Goal: Information Seeking & Learning: Learn about a topic

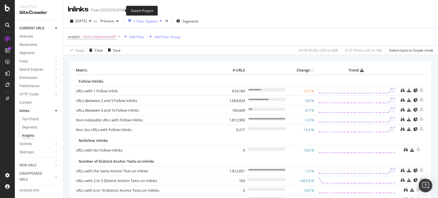
click at [142, 9] on icon "arrow-right-arrow-left" at bounding box center [143, 10] width 3 height 4
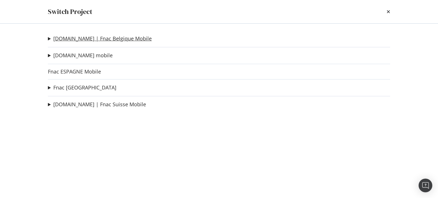
click at [95, 39] on link "[DOMAIN_NAME] | Fnac Belgique Mobile" at bounding box center [102, 39] width 98 height 6
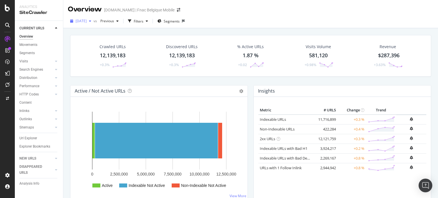
click at [87, 20] on span "[DATE]" at bounding box center [81, 21] width 11 height 5
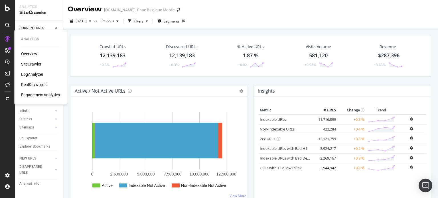
click at [28, 72] on div "LogAnalyzer" at bounding box center [32, 75] width 22 height 6
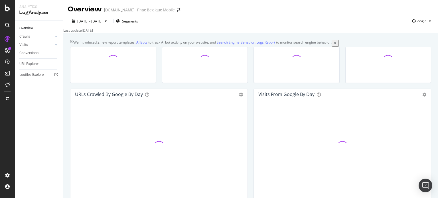
click at [45, 158] on div "Overview Crawls Daily Distribution Segments Distribution HTTP Codes Resources V…" at bounding box center [39, 109] width 48 height 177
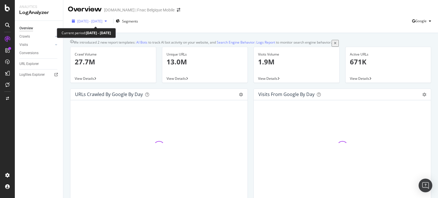
click at [109, 23] on div "button" at bounding box center [105, 20] width 7 height 3
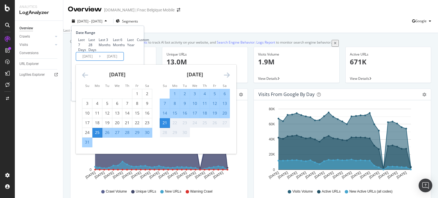
click at [94, 60] on input "[DATE]" at bounding box center [87, 57] width 23 height 8
click at [90, 60] on input "[DATE]" at bounding box center [87, 57] width 23 height 8
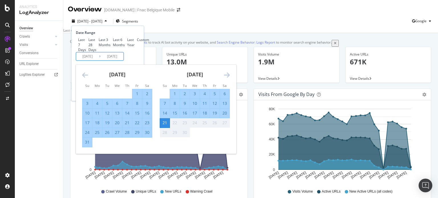
click at [94, 60] on input "2024/08/24" at bounding box center [87, 57] width 23 height 8
click at [89, 60] on input "2024/08/22" at bounding box center [87, 57] width 23 height 8
type input "2024/09/22"
click at [134, 52] on div "Last 7 Days Last 28 Days Last 3 Months Last 6 Months Last Year Custom" at bounding box center [107, 44] width 62 height 15
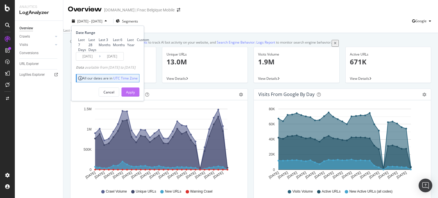
click at [135, 96] on div "Apply" at bounding box center [130, 92] width 9 height 9
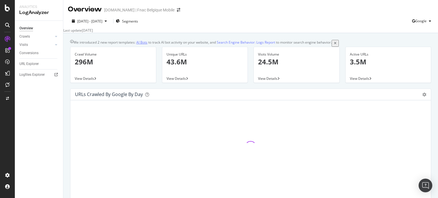
click at [145, 45] on link "AI Bots" at bounding box center [141, 42] width 11 height 5
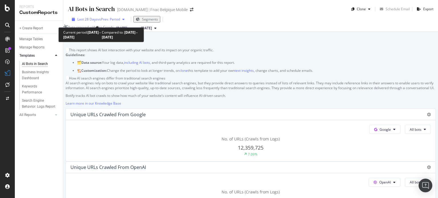
click at [117, 22] on div "Last 28 Days vs Prev. Period" at bounding box center [98, 19] width 57 height 5
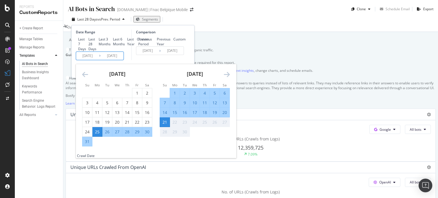
click at [95, 60] on input "2025/08/25" at bounding box center [87, 56] width 23 height 8
click at [86, 60] on input "2025/08/25" at bounding box center [87, 56] width 23 height 8
type input "2025/08/25"
type input "2023/07/29"
type input "2024/08/24"
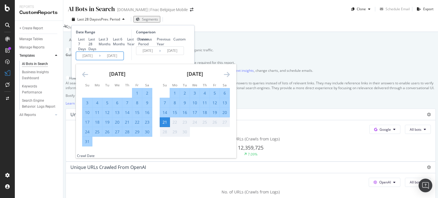
click at [92, 60] on input "2024/08/25" at bounding box center [87, 56] width 23 height 8
type input "2024/08/25"
type input "2023/09/29"
type input "2024/09/24"
click at [95, 60] on input "2024/09/25" at bounding box center [87, 56] width 23 height 8
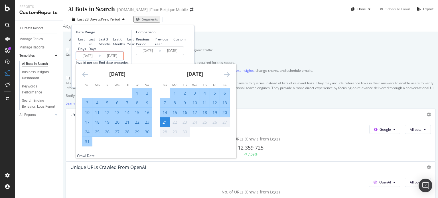
type input "2024/09/25"
type input "2023/09/21"
type input "2024/09/20"
type input "2024/09/21"
click at [140, 60] on div "Comparison Previous Period Previous Year Custom 2023/09/21 Navigate forward to …" at bounding box center [159, 45] width 54 height 31
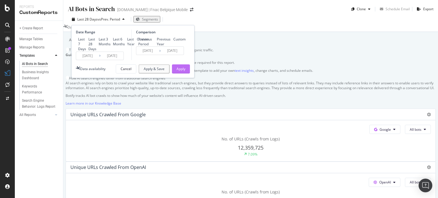
click at [186, 74] on button "Apply" at bounding box center [181, 68] width 18 height 9
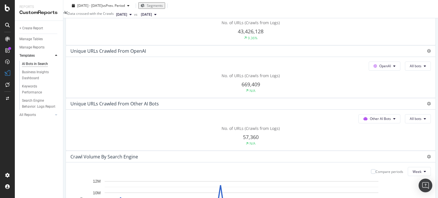
scroll to position [113, 0]
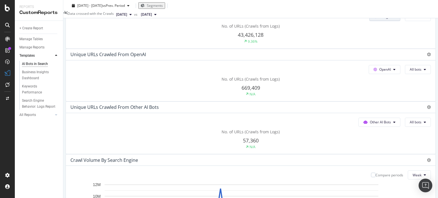
click at [380, 19] on span "Google" at bounding box center [385, 16] width 11 height 5
click at [142, 107] on div "OpenAI" at bounding box center [140, 110] width 39 height 8
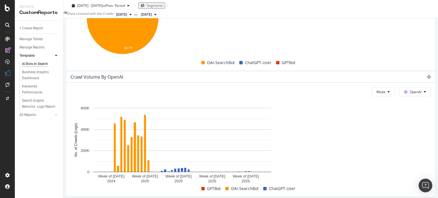
scroll to position [489, 0]
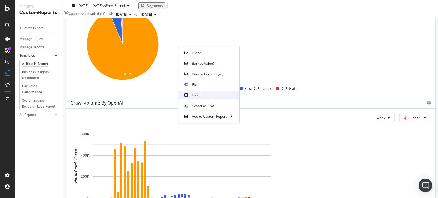
click at [191, 94] on div "Table" at bounding box center [208, 95] width 61 height 8
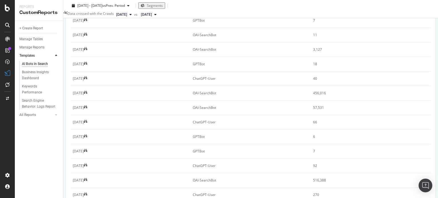
scroll to position [0, 0]
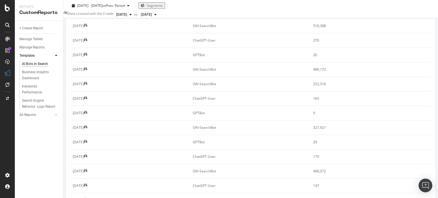
scroll to position [643, 0]
click at [167, 65] on span "All bots" at bounding box center [164, 62] width 29 height 5
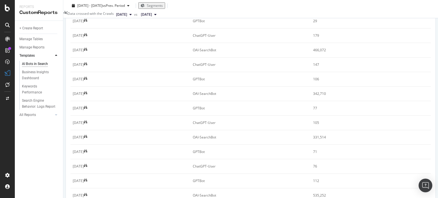
scroll to position [764, 0]
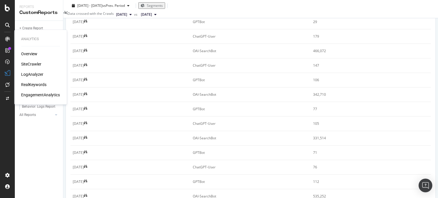
click at [35, 75] on div "LogAnalyzer" at bounding box center [32, 75] width 22 height 6
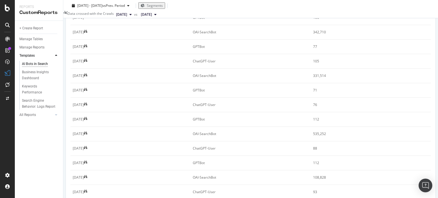
scroll to position [829, 0]
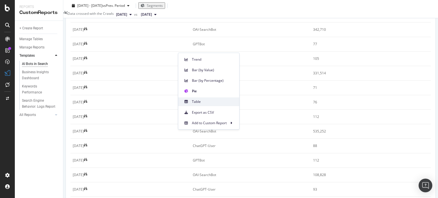
click at [189, 101] on span at bounding box center [186, 101] width 7 height 7
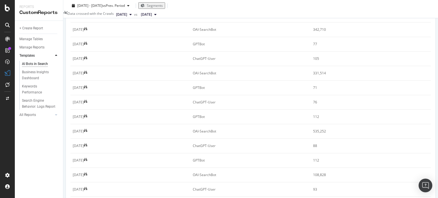
scroll to position [503, 0]
click at [169, 97] on span "Month" at bounding box center [169, 97] width 10 height 5
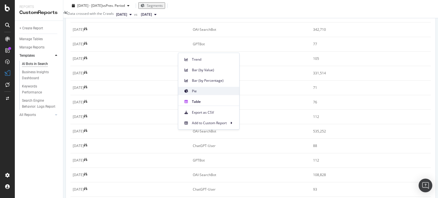
click at [186, 89] on span at bounding box center [186, 91] width 7 height 7
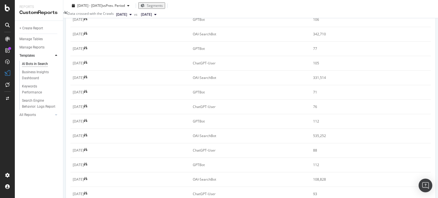
scroll to position [824, 0]
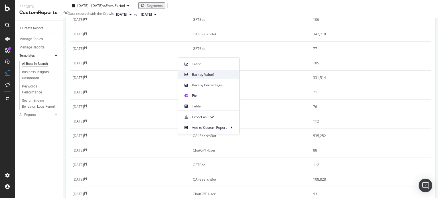
click at [205, 77] on span "Bar (by Value)" at bounding box center [213, 74] width 43 height 5
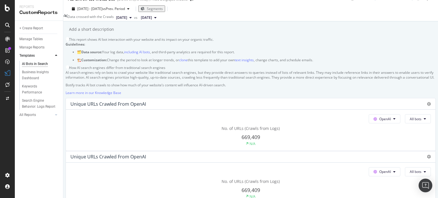
scroll to position [0, 0]
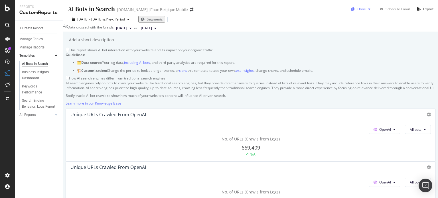
click at [361, 8] on div "Clone" at bounding box center [361, 9] width 9 height 5
click at [36, 89] on div "CustomReports" at bounding box center [35, 88] width 28 height 6
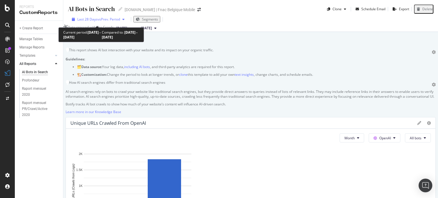
click at [120, 21] on div "button" at bounding box center [123, 19] width 7 height 3
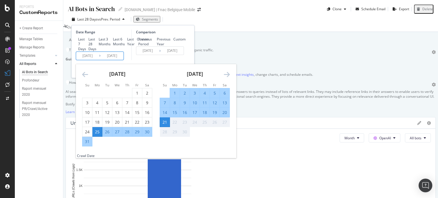
click at [88, 60] on input "2025/08/25" at bounding box center [87, 56] width 23 height 8
type input "2025/08/25"
type input "2023/07/29"
type input "2024/08/24"
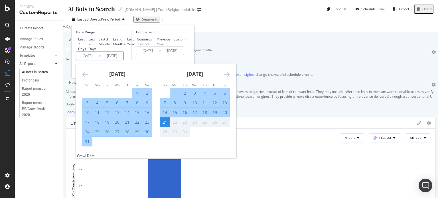
click at [92, 60] on input "2024/08/25" at bounding box center [87, 56] width 23 height 8
type input "2024/08/25"
type input "2023/09/29"
type input "2024/09/24"
click at [95, 60] on input "2024/09/25" at bounding box center [87, 56] width 23 height 8
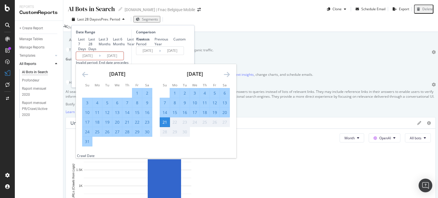
type input "2024/09/25"
type input "2023/09/21"
type input "2024/09/20"
type input "2024/09/21"
click at [148, 60] on div "Comparison Previous Period Previous Year Custom 2023/09/21 Navigate forward to …" at bounding box center [159, 45] width 54 height 31
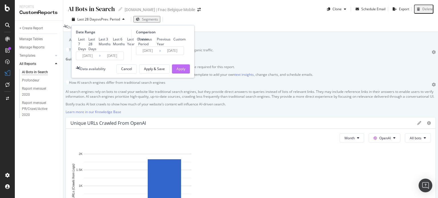
drag, startPoint x: 181, startPoint y: 92, endPoint x: 180, endPoint y: 96, distance: 4.3
click at [180, 78] on div "Date Range Last 7 Days Last 28 Days Last 3 Months Last 6 Months Last Year Custo…" at bounding box center [132, 51] width 123 height 53
click at [180, 71] on div "Apply" at bounding box center [181, 68] width 9 height 5
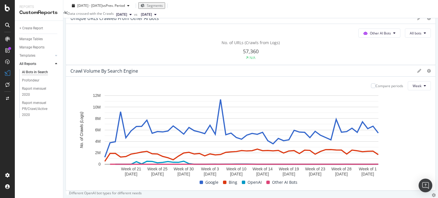
scroll to position [260, 0]
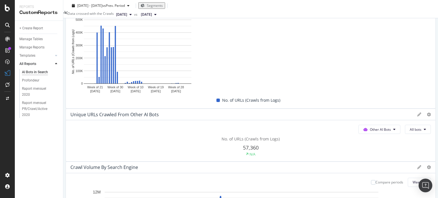
drag, startPoint x: 213, startPoint y: 123, endPoint x: 392, endPoint y: 61, distance: 188.5
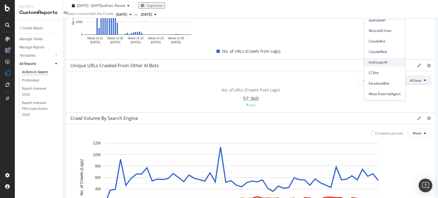
scroll to position [309, 0]
click at [377, 70] on span "CCBot" at bounding box center [385, 72] width 32 height 5
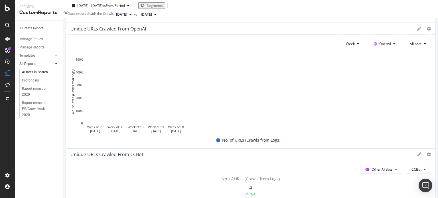
scroll to position [234, 0]
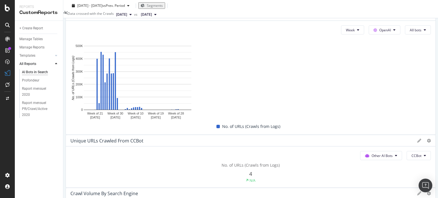
click at [134, 17] on button "2025 Sep. 5th" at bounding box center [124, 14] width 20 height 7
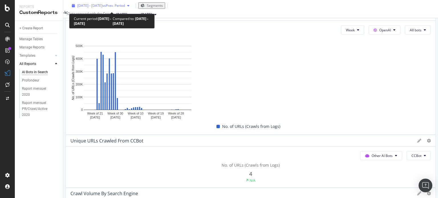
drag, startPoint x: 112, startPoint y: 3, endPoint x: 137, endPoint y: 5, distance: 25.2
click at [132, 5] on div "2024 Sep. 21st - 2025 Sep. 21st vs Prev. Period" at bounding box center [101, 5] width 62 height 5
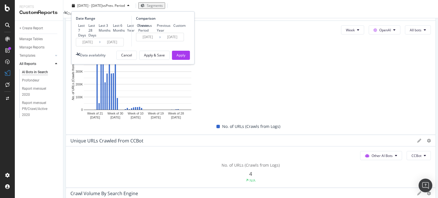
click at [125, 5] on span "vs Prev. Period" at bounding box center [113, 5] width 23 height 5
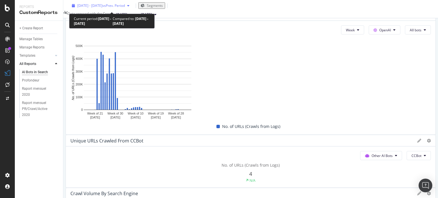
click at [125, 7] on span "vs Prev. Period" at bounding box center [113, 5] width 23 height 5
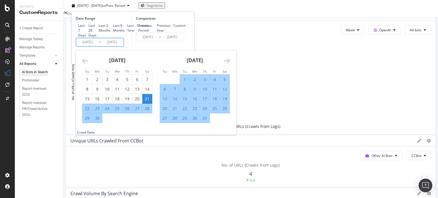
click at [93, 46] on input "2024/09/21" at bounding box center [87, 42] width 23 height 8
click at [86, 64] on icon "Move backward to switch to the previous month." at bounding box center [85, 60] width 6 height 7
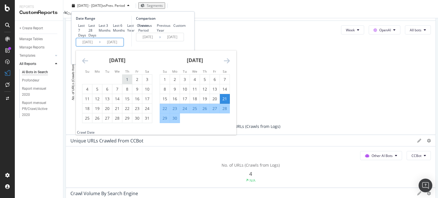
click at [122, 82] on div "1" at bounding box center [127, 80] width 10 height 6
type input "2024/08/01"
type input "2023/06/11"
type input "2024/07/31"
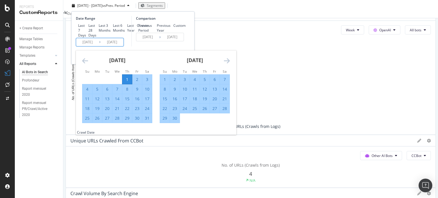
click at [147, 121] on div "31" at bounding box center [147, 119] width 10 height 6
type input "2024/08/31"
type input "2024/07/01"
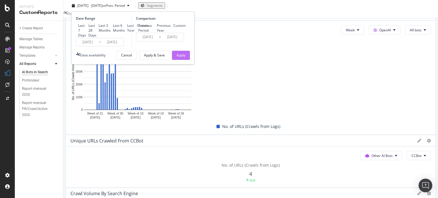
click at [184, 60] on div "Apply" at bounding box center [181, 55] width 9 height 9
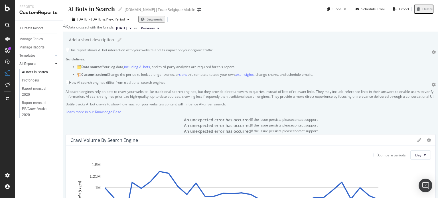
click at [127, 31] on span "2024 Aug. 1st" at bounding box center [121, 28] width 11 height 5
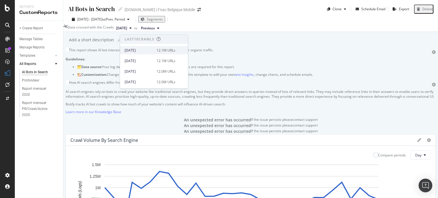
click at [141, 49] on div "2025 Sep. 5th" at bounding box center [139, 50] width 29 height 5
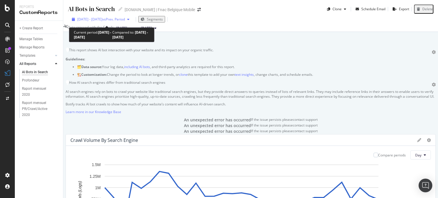
click at [131, 22] on div "2024 Aug. 1st - Aug. 31st vs Prev. Period" at bounding box center [101, 19] width 62 height 5
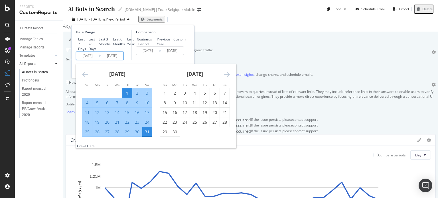
click at [101, 60] on input "2024/08/31" at bounding box center [112, 56] width 23 height 8
drag, startPoint x: 86, startPoint y: 84, endPoint x: 116, endPoint y: 132, distance: 57.1
click at [116, 60] on div "2024/08/01 Navigate forward to interact with the calendar and select a date. Pr…" at bounding box center [100, 56] width 48 height 9
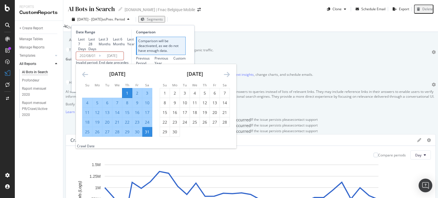
type input "2024/08/01"
type input "2025/08/01"
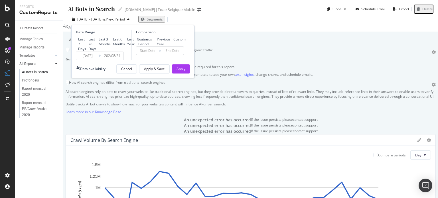
type input "2024/08/31"
type input "2025/07/01"
type input "2025/07/31"
type input "2025/08/31"
click at [177, 71] on div "Apply" at bounding box center [181, 68] width 9 height 5
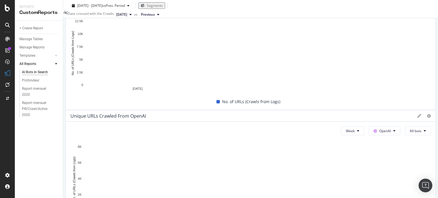
scroll to position [126, 0]
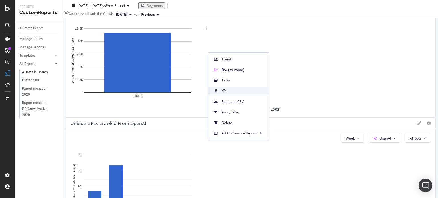
click at [234, 90] on span "KPI" at bounding box center [243, 90] width 43 height 5
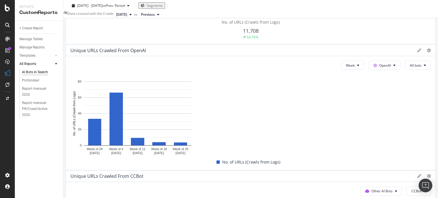
click at [380, 15] on span "OpenAI" at bounding box center [386, 12] width 12 height 5
click at [177, 106] on span "Other AI Bots" at bounding box center [174, 108] width 21 height 5
click at [210, 45] on div "Unique URLs Crawled from Other AI Bots Other AI Bots All bots No. of URLs (Craw…" at bounding box center [251, 18] width 370 height 53
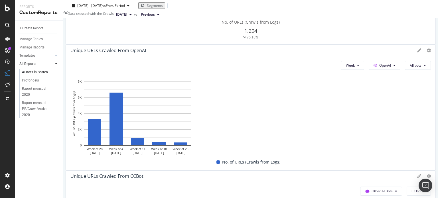
click at [174, 40] on div "No. of URLs (Crawls from Logs) 1,204 76.18%" at bounding box center [250, 29] width 361 height 20
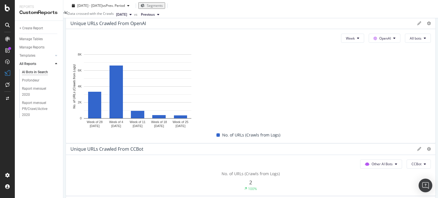
scroll to position [141, 0]
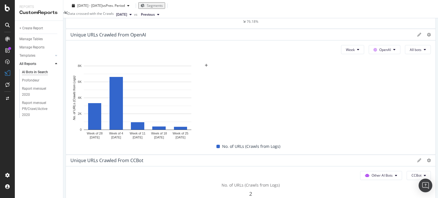
drag, startPoint x: 216, startPoint y: 77, endPoint x: 271, endPoint y: 34, distance: 69.5
click at [275, 29] on div at bounding box center [251, 29] width 370 height 0
drag, startPoint x: 271, startPoint y: 34, endPoint x: 266, endPoint y: 35, distance: 4.9
click at [266, 29] on div "Unique URLs Crawled from Other AI Bots Other AI Bots All bots No. of URLs (Craw…" at bounding box center [251, 2] width 370 height 53
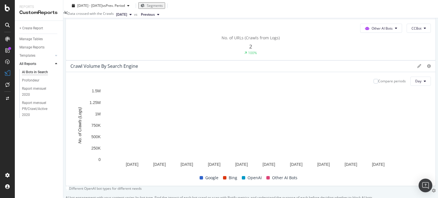
scroll to position [234, 0]
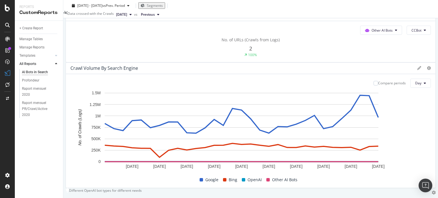
click at [360, 35] on button "Other AI Bots" at bounding box center [381, 30] width 42 height 9
click at [407, 35] on button "CCBot" at bounding box center [419, 30] width 24 height 9
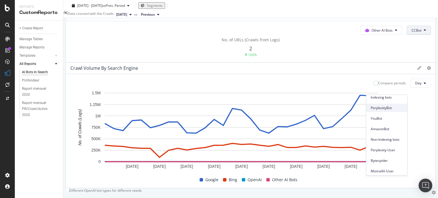
scroll to position [14, 0]
click at [388, 105] on div "PerplexityBot" at bounding box center [386, 109] width 41 height 8
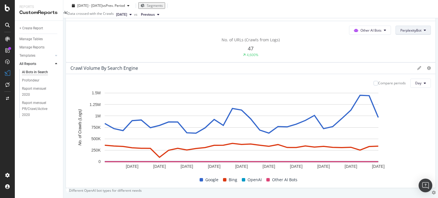
click at [396, 35] on button "PerplexityBot" at bounding box center [413, 30] width 35 height 9
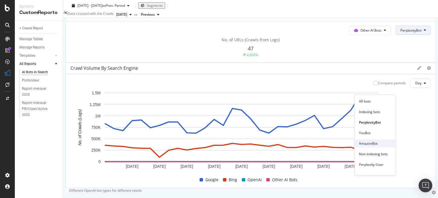
click at [360, 146] on span "AmazonBot" at bounding box center [375, 143] width 32 height 5
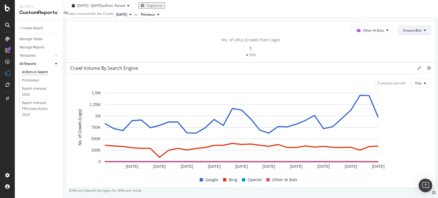
click at [403, 33] on span "AmazonBot" at bounding box center [412, 30] width 19 height 5
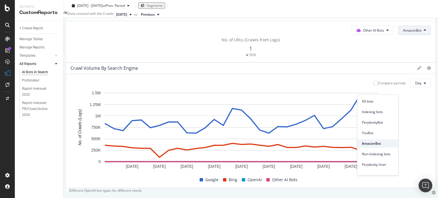
scroll to position [80, 0]
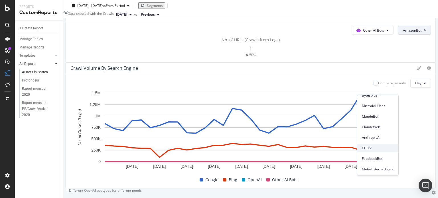
click at [366, 145] on div "CCBot" at bounding box center [378, 148] width 41 height 8
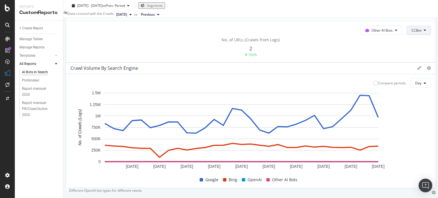
click at [412, 33] on span "CCBot" at bounding box center [417, 30] width 10 height 5
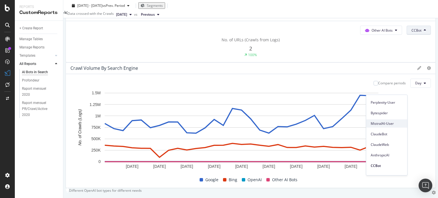
click at [383, 125] on span "MistralAI-User" at bounding box center [387, 123] width 32 height 5
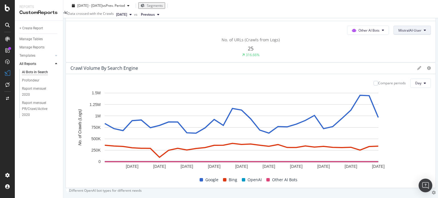
click at [394, 35] on button "MistralAI-User" at bounding box center [412, 30] width 37 height 9
click at [389, 62] on div at bounding box center [251, 62] width 370 height 0
click at [427, 17] on icon at bounding box center [429, 15] width 4 height 4
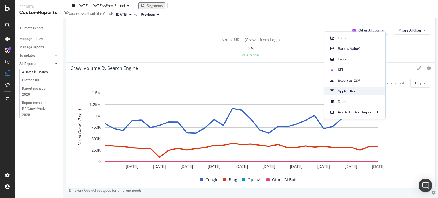
click at [355, 89] on span "Apply Filter" at bounding box center [359, 91] width 43 height 5
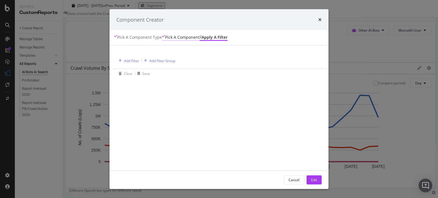
click at [165, 39] on div "Pick a Component" at bounding box center [182, 38] width 35 height 6
click at [170, 39] on div "Pick a Component" at bounding box center [182, 38] width 35 height 6
click at [129, 36] on div "Pick a Component type" at bounding box center [139, 38] width 45 height 6
click at [300, 183] on div "Cancel" at bounding box center [294, 180] width 11 height 8
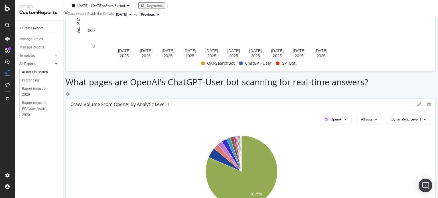
scroll to position [762, 0]
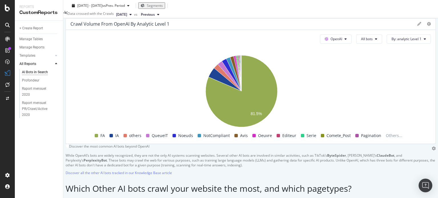
click at [347, 94] on span "Other AI Bots" at bounding box center [352, 93] width 21 height 5
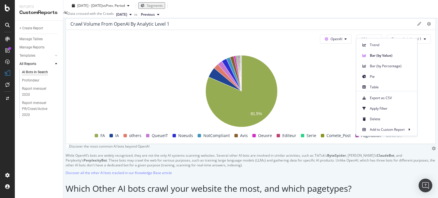
click at [366, 82] on div "Table" at bounding box center [386, 86] width 61 height 11
drag, startPoint x: 366, startPoint y: 82, endPoint x: 373, endPoint y: 78, distance: 8.3
click at [373, 78] on div "This report shows AI bot interaction with your website and its impact on your o…" at bounding box center [251, 28] width 370 height 1487
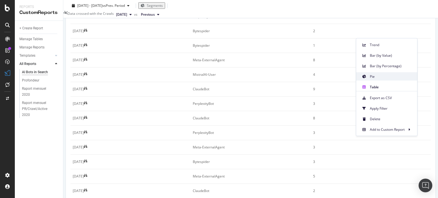
click at [368, 73] on span at bounding box center [364, 76] width 7 height 7
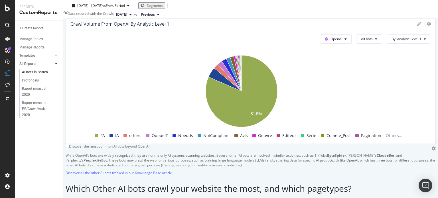
drag, startPoint x: 364, startPoint y: 109, endPoint x: 438, endPoint y: 105, distance: 74.6
click at [438, 105] on div "AI Bots in Search AI Bots in Search fnac.be | Fnac Belgique Mobile Clone Schedu…" at bounding box center [250, 99] width 375 height 198
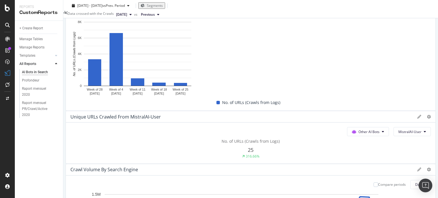
scroll to position [0, 0]
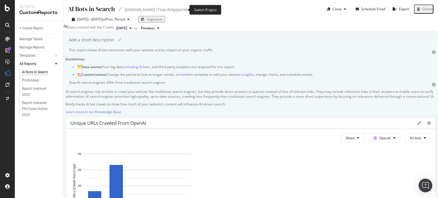
click at [197, 8] on icon "arrow-right-arrow-left" at bounding box center [198, 10] width 3 height 4
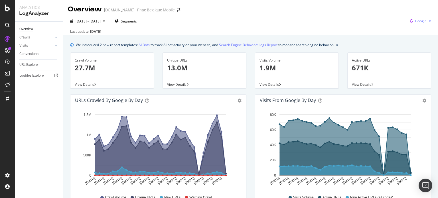
click at [423, 23] on div "Google" at bounding box center [421, 21] width 26 height 9
click at [411, 50] on div "OpenAI" at bounding box center [415, 53] width 39 height 8
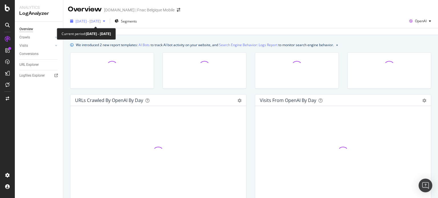
click at [101, 19] on span "2025 Aug. 23rd - Sep. 21st" at bounding box center [88, 21] width 25 height 5
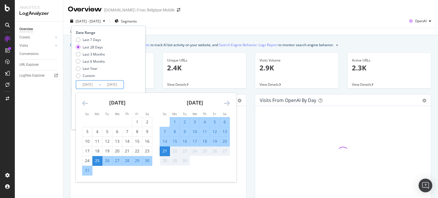
click at [90, 82] on input "2025/08/25" at bounding box center [87, 85] width 23 height 8
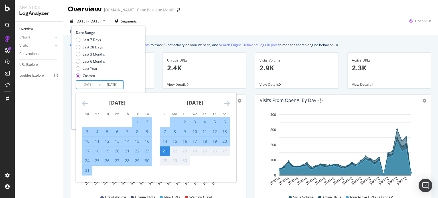
click at [95, 83] on input "2024/09/25" at bounding box center [87, 85] width 23 height 8
click at [96, 83] on input "2024/09/24" at bounding box center [87, 85] width 23 height 8
type input "2024/09/21"
click at [134, 78] on div "Last 7 Days Last 28 Days Last 3 Months Last 6 Months Last Year Custom" at bounding box center [108, 58] width 64 height 43
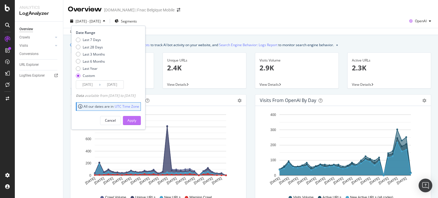
click at [136, 117] on div "Apply" at bounding box center [132, 120] width 9 height 9
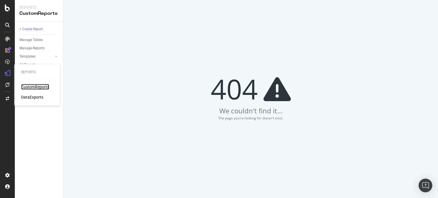
click at [25, 85] on div "CustomReports" at bounding box center [35, 87] width 28 height 6
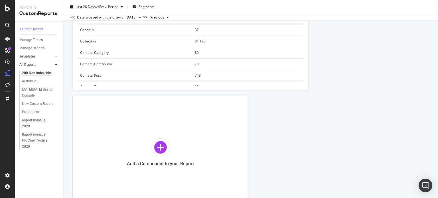
scroll to position [268, 0]
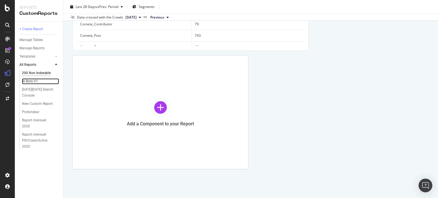
click at [38, 82] on div "AI Bots V1" at bounding box center [30, 81] width 16 height 6
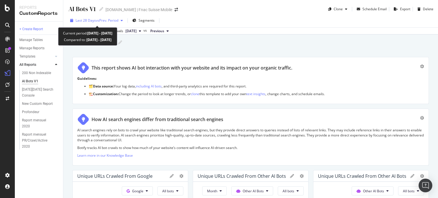
click at [107, 22] on span "vs Prev. Period" at bounding box center [107, 20] width 23 height 5
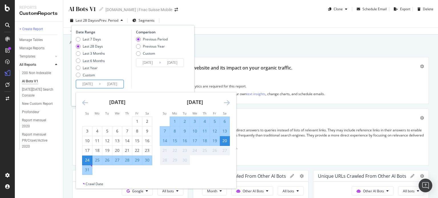
click at [90, 84] on input "2025/08/24" at bounding box center [87, 84] width 23 height 8
type input "2025/08/24"
type input "2025/07/29"
type input "2025/08/24"
drag, startPoint x: 94, startPoint y: 84, endPoint x: 101, endPoint y: 90, distance: 9.9
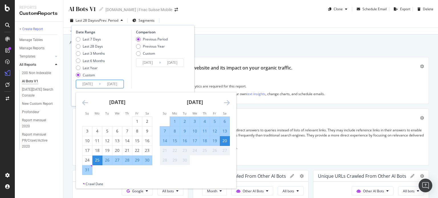
click at [101, 90] on div "Date Range Last 7 Days Last 28 Days Last 3 Months Last 6 Months Last Year Custo…" at bounding box center [132, 65] width 123 height 81
type input "2025/08/25"
type input "2025/06/11"
type input "2025/07/31"
type input "2025/08/01"
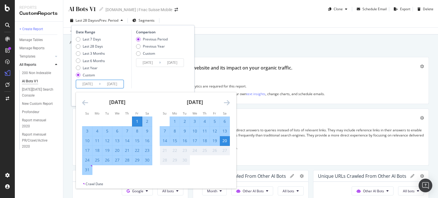
click at [116, 84] on input "2025/09/20" at bounding box center [112, 84] width 23 height 8
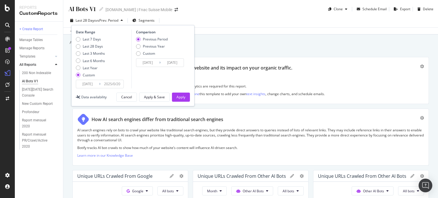
type input "2025/09/20"
type input "2025/07/12"
type input "2025/08/31"
type input "2025/07/01"
type input "2025/08/31"
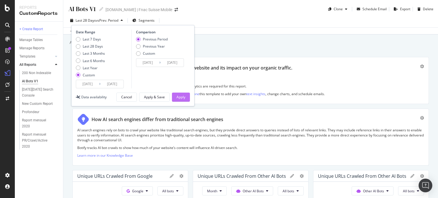
click at [180, 93] on div "Apply" at bounding box center [181, 97] width 9 height 9
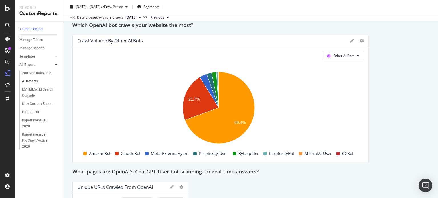
scroll to position [492, 0]
drag, startPoint x: 364, startPoint y: 80, endPoint x: 425, endPoint y: 44, distance: 70.7
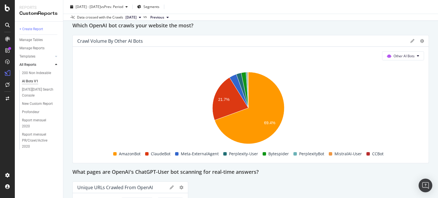
click at [420, 43] on div at bounding box center [422, 41] width 4 height 6
click at [420, 39] on icon at bounding box center [422, 41] width 4 height 4
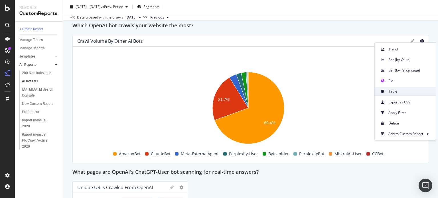
click at [390, 88] on div "Table" at bounding box center [405, 91] width 61 height 8
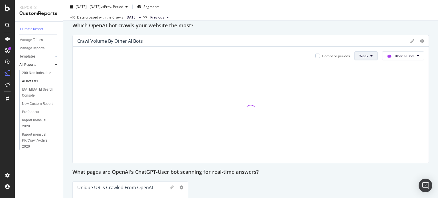
click at [361, 55] on span "Week" at bounding box center [364, 56] width 9 height 5
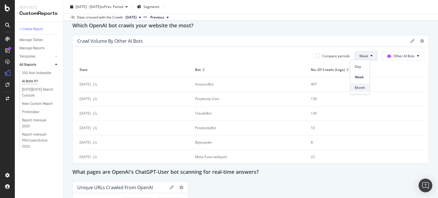
click at [357, 89] on span "Month" at bounding box center [360, 87] width 10 height 5
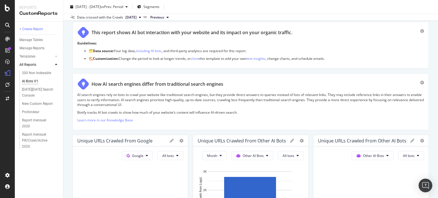
scroll to position [0, 0]
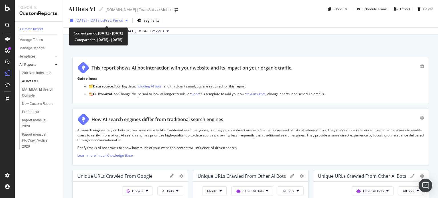
click at [123, 22] on span "vs Prev. Period" at bounding box center [112, 20] width 23 height 5
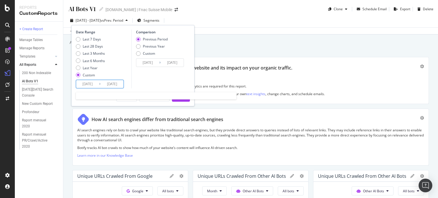
click at [87, 84] on input "2025/08/01" at bounding box center [87, 84] width 23 height 8
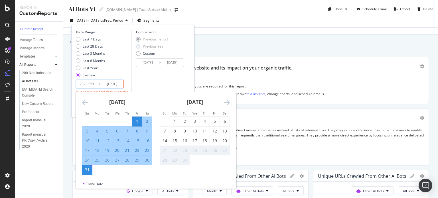
type input "2025/08/01"
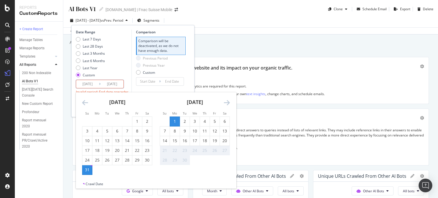
click at [94, 84] on input "2025/09/01" at bounding box center [87, 84] width 23 height 8
click at [85, 84] on input "2025/09/21" at bounding box center [87, 84] width 23 height 8
type input "2025/09/01"
type input "2023/10/12"
type input "2024/09/20"
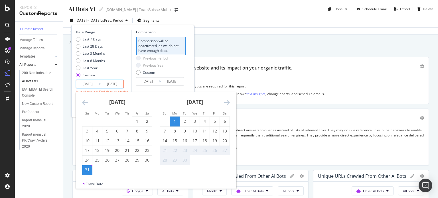
type input "2024/09/21"
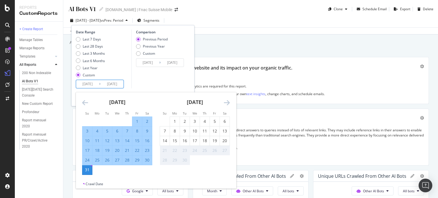
type input "2025/08/31"
type input "2023/10/21"
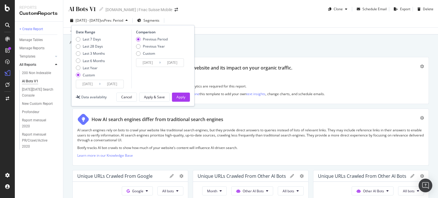
type input "2025/08/21"
type input "2023/10/22"
click at [116, 83] on input "2025/08/21" at bounding box center [112, 84] width 23 height 8
type input "2025/09/21"
click at [172, 95] on button "Apply" at bounding box center [181, 97] width 18 height 9
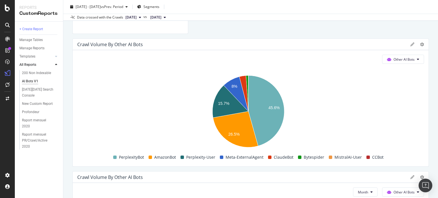
scroll to position [764, 0]
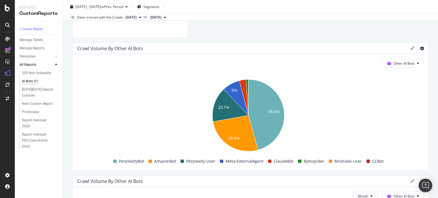
click at [420, 47] on icon at bounding box center [422, 49] width 4 height 4
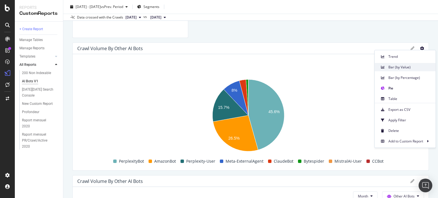
click at [399, 70] on div "Bar (by Value)" at bounding box center [405, 67] width 61 height 8
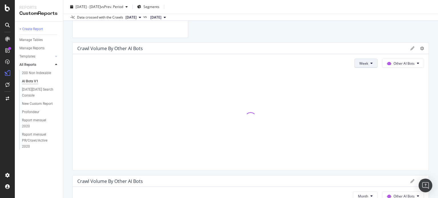
click at [366, 65] on button "Week" at bounding box center [366, 63] width 23 height 9
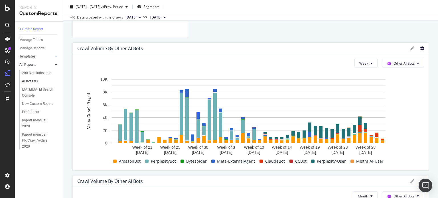
click at [420, 49] on icon at bounding box center [422, 49] width 4 height 4
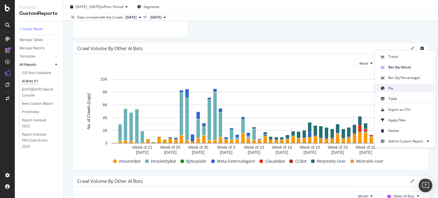
click at [393, 92] on div "Pie" at bounding box center [405, 88] width 61 height 8
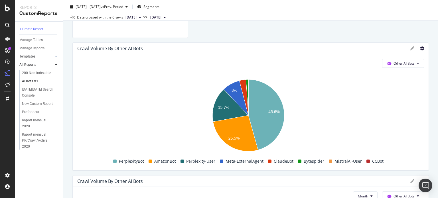
click at [420, 48] on icon at bounding box center [422, 49] width 4 height 4
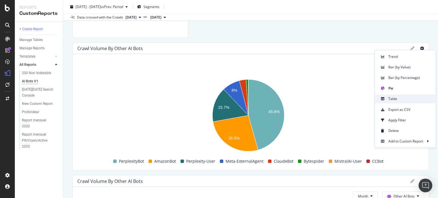
click at [396, 96] on span "Table" at bounding box center [410, 98] width 43 height 5
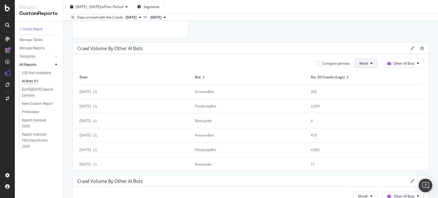
click at [360, 65] on span "Week" at bounding box center [364, 63] width 9 height 5
click at [357, 92] on div "Month" at bounding box center [359, 95] width 19 height 8
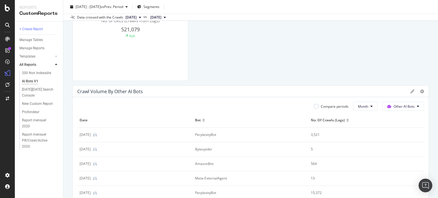
scroll to position [721, 0]
click at [370, 102] on button "Month" at bounding box center [365, 106] width 25 height 9
click at [415, 88] on div at bounding box center [418, 91] width 14 height 6
click at [420, 91] on icon at bounding box center [422, 91] width 4 height 4
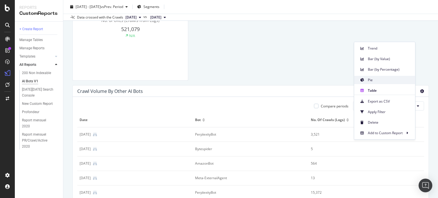
click at [380, 82] on span "Pie" at bounding box center [389, 80] width 43 height 5
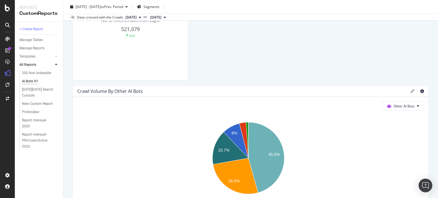
click at [420, 91] on icon at bounding box center [422, 91] width 4 height 4
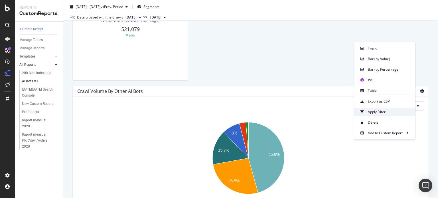
click at [384, 110] on span "Apply Filter" at bounding box center [389, 112] width 43 height 5
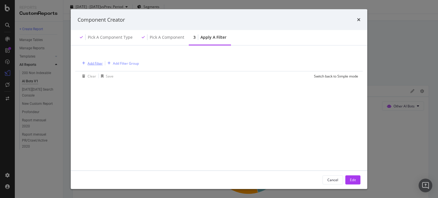
click at [101, 64] on div "Add Filter" at bounding box center [95, 63] width 15 height 5
type input "b"
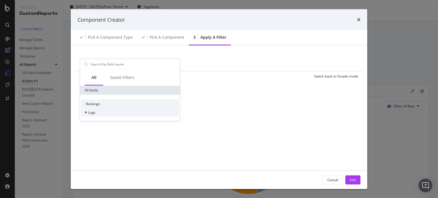
click at [82, 112] on div "Logs" at bounding box center [88, 113] width 14 height 6
click at [90, 119] on icon "modal" at bounding box center [89, 120] width 2 height 3
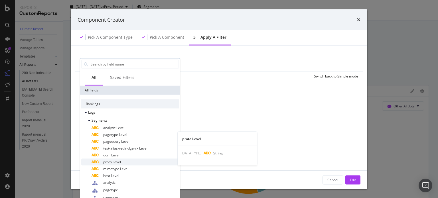
scroll to position [40, 0]
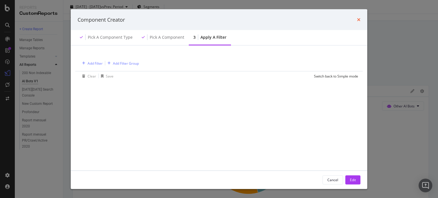
click at [358, 21] on icon "times" at bounding box center [358, 19] width 3 height 5
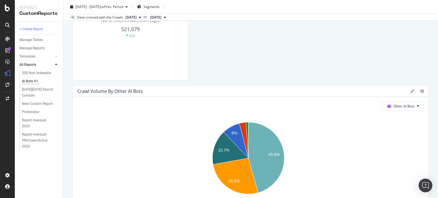
click at [330, 179] on rect "A chart." at bounding box center [248, 159] width 342 height 80
click at [243, 136] on icon "A chart." at bounding box center [243, 141] width 9 height 36
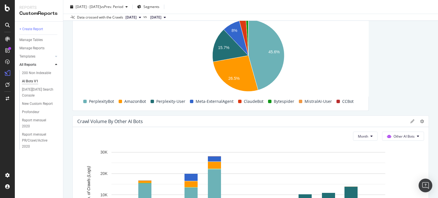
scroll to position [691, 0]
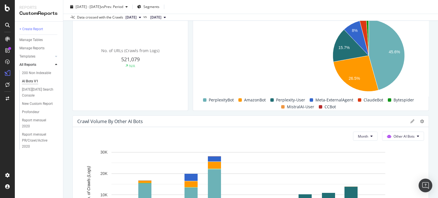
drag, startPoint x: 422, startPoint y: 48, endPoint x: 300, endPoint y: 61, distance: 122.8
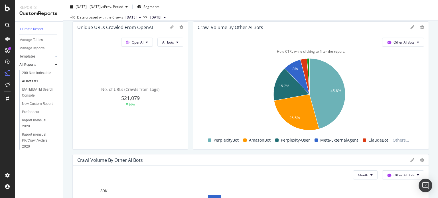
scroll to position [652, 0]
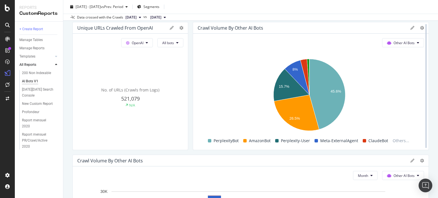
click at [423, 25] on div at bounding box center [426, 86] width 6 height 128
click at [420, 26] on icon at bounding box center [422, 28] width 4 height 4
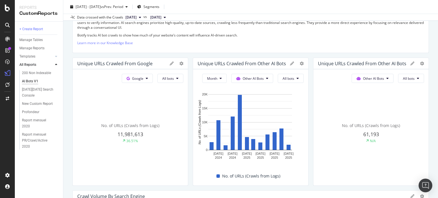
scroll to position [0, 0]
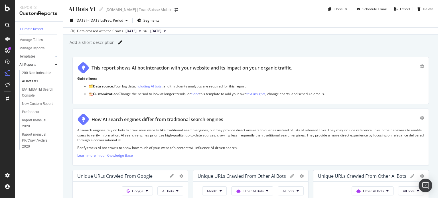
click at [119, 43] on icon at bounding box center [120, 43] width 4 height 4
click at [130, 44] on div "Add a short description Add a short description" at bounding box center [253, 42] width 369 height 9
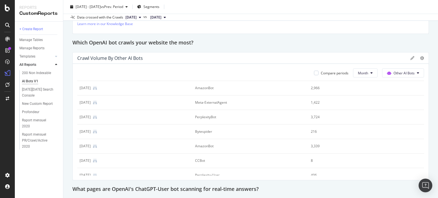
scroll to position [320, 0]
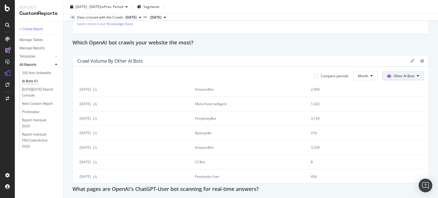
drag, startPoint x: 400, startPoint y: 68, endPoint x: 401, endPoint y: 70, distance: 3.2
click at [401, 70] on div "Compare periods Month Other AI Bots Date Bot No. of Crawls (Logs) 1 Sep. 2024 P…" at bounding box center [251, 125] width 356 height 116
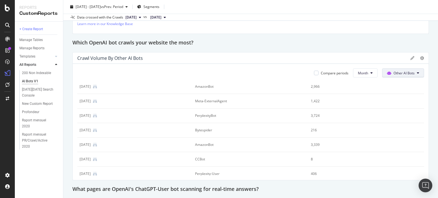
click at [401, 71] on span "Other AI Bots" at bounding box center [404, 73] width 21 height 5
click at [420, 58] on icon at bounding box center [422, 58] width 4 height 4
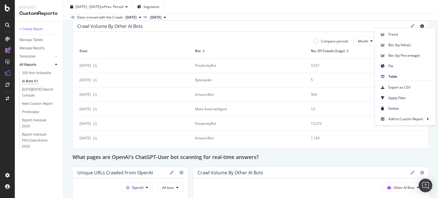
scroll to position [4, 0]
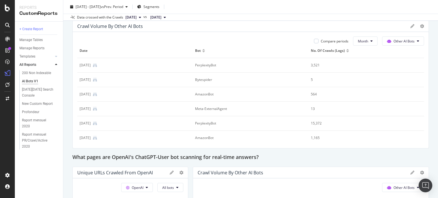
click at [346, 51] on div at bounding box center [347, 51] width 3 height 1
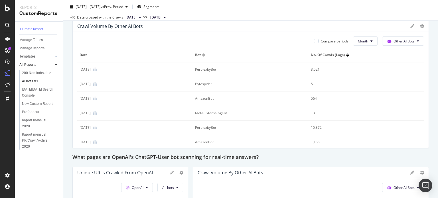
click at [346, 55] on div at bounding box center [347, 55] width 3 height 1
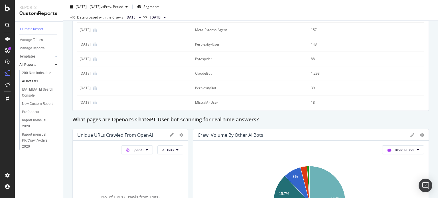
scroll to position [557, 0]
